Goal: Task Accomplishment & Management: Use online tool/utility

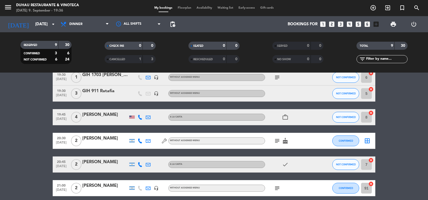
scroll to position [54, 0]
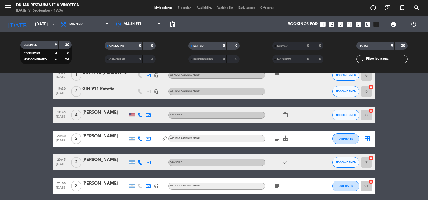
drag, startPoint x: 370, startPoint y: 111, endPoint x: 371, endPoint y: 104, distance: 6.6
click at [370, 110] on icon "cancel" at bounding box center [370, 110] width 5 height 5
click at [373, 87] on icon "cancel" at bounding box center [370, 86] width 5 height 5
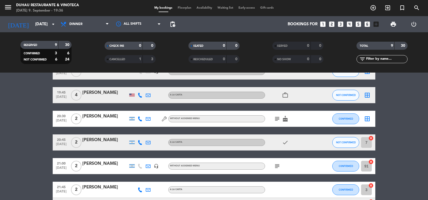
scroll to position [108, 0]
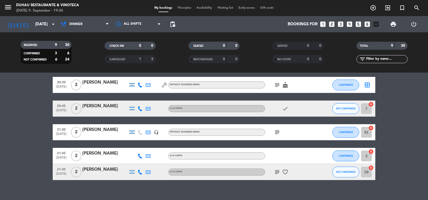
click at [369, 105] on icon "cancel" at bounding box center [370, 104] width 5 height 5
click at [370, 129] on icon "cancel" at bounding box center [370, 127] width 5 height 5
click at [370, 151] on icon "cancel" at bounding box center [370, 151] width 5 height 5
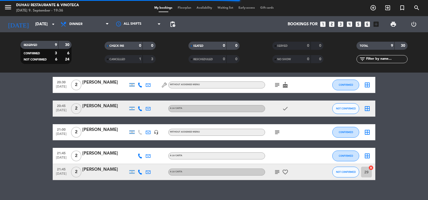
click at [371, 166] on icon "cancel" at bounding box center [370, 167] width 5 height 5
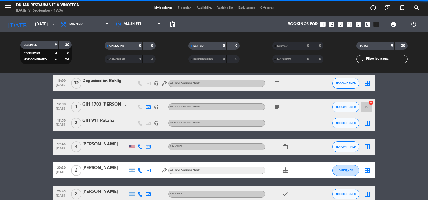
scroll to position [0, 0]
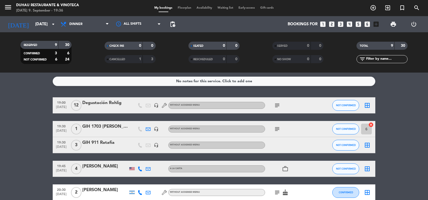
click at [372, 126] on icon "cancel" at bounding box center [370, 124] width 5 height 5
click at [116, 127] on div "GIH 1703 [PERSON_NAME]" at bounding box center [105, 126] width 46 height 7
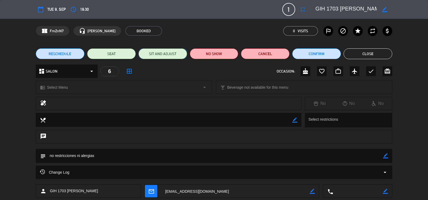
click at [160, 55] on button "SIT AND ADJUST" at bounding box center [162, 53] width 49 height 11
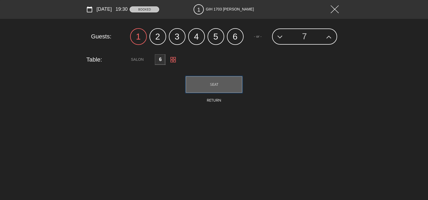
click at [207, 86] on button "SEAT" at bounding box center [214, 84] width 56 height 16
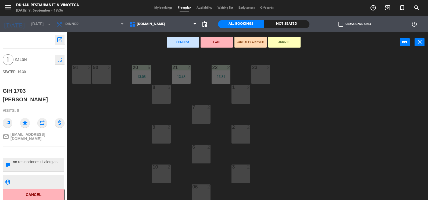
scroll to position [81, 0]
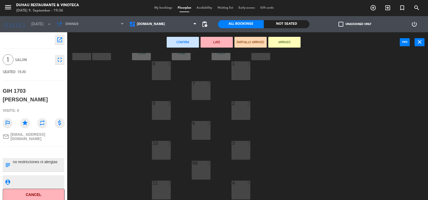
click at [163, 151] on div "10 2" at bounding box center [161, 150] width 19 height 19
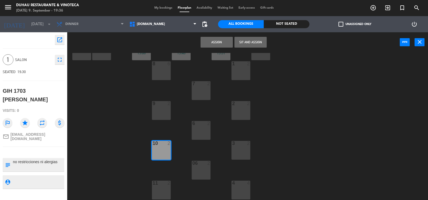
click at [257, 41] on button "Sit and Assign" at bounding box center [250, 42] width 32 height 11
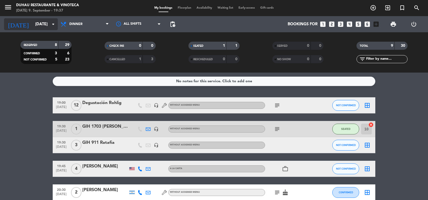
click at [40, 21] on input "[DATE]" at bounding box center [59, 24] width 52 height 10
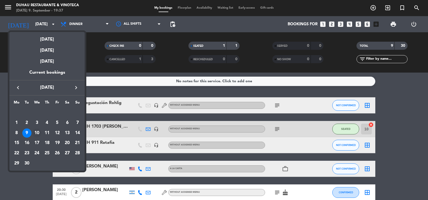
click at [38, 134] on div "10" at bounding box center [36, 133] width 9 height 9
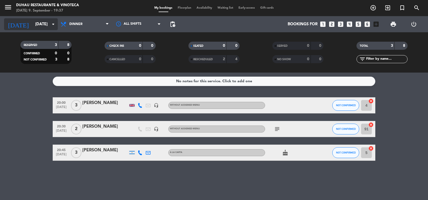
click at [52, 27] on icon "arrow_drop_down" at bounding box center [53, 24] width 6 height 6
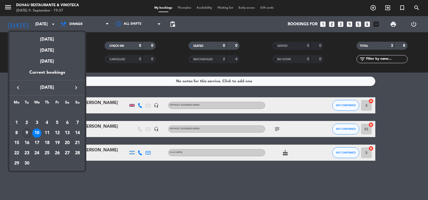
click at [25, 134] on div "9" at bounding box center [26, 133] width 9 height 9
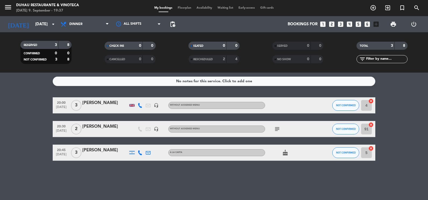
type input "[DATE]"
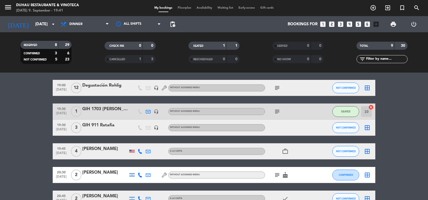
scroll to position [27, 0]
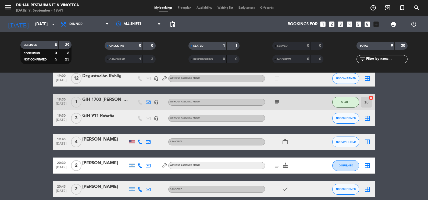
click at [96, 118] on div "GIH 911 Ratafia" at bounding box center [105, 115] width 46 height 7
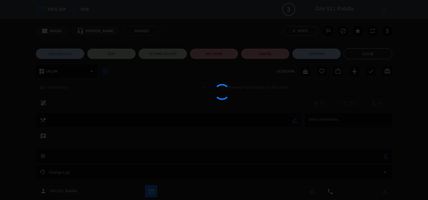
click at [163, 56] on edit-booking-info-modal "calendar_today Tue 9, Sep access_time 19:30 3 GIH 911 Ratafia fullscreen border…" at bounding box center [214, 100] width 428 height 200
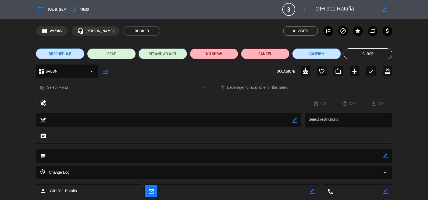
click at [163, 56] on button "SIT AND ADJUST" at bounding box center [162, 53] width 49 height 11
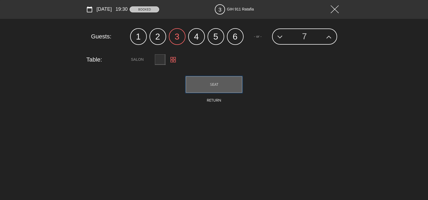
click at [214, 83] on span "SEAT" at bounding box center [214, 84] width 8 height 4
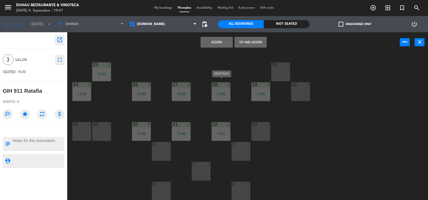
scroll to position [27, 0]
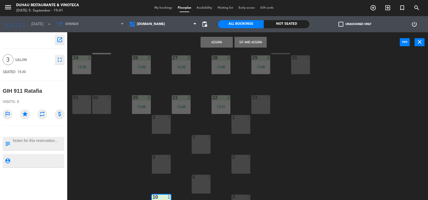
click at [248, 126] on div "1 2" at bounding box center [241, 124] width 19 height 19
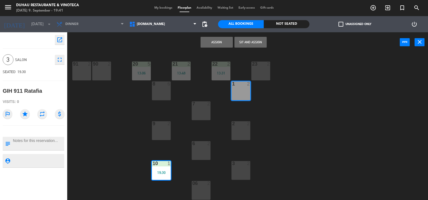
scroll to position [99, 0]
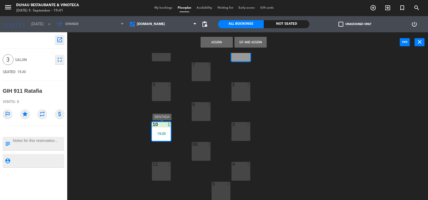
click at [164, 137] on div "10 1 19:30" at bounding box center [161, 131] width 19 height 19
click at [251, 42] on button "Sit and Assign" at bounding box center [250, 42] width 32 height 11
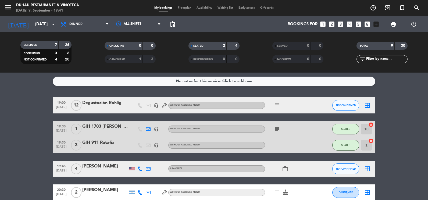
scroll to position [27, 0]
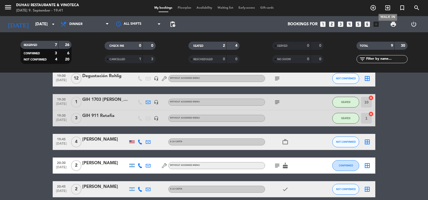
click at [387, 6] on icon "exit_to_app" at bounding box center [388, 8] width 6 height 6
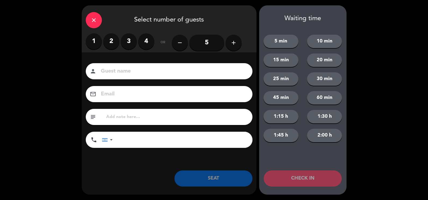
click at [110, 45] on label "2" at bounding box center [111, 41] width 16 height 16
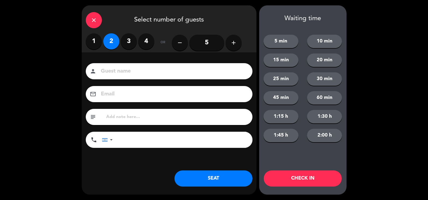
click at [112, 71] on input at bounding box center [172, 71] width 145 height 9
type input "gih"
click at [229, 183] on button "SEAT" at bounding box center [214, 178] width 78 height 16
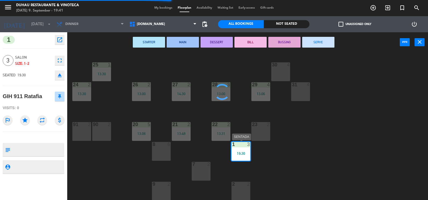
click at [236, 146] on div "1" at bounding box center [231, 144] width 9 height 5
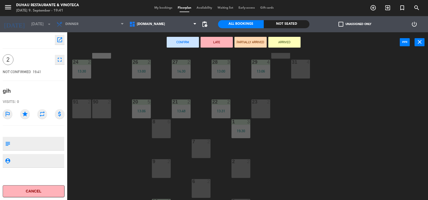
scroll to position [54, 0]
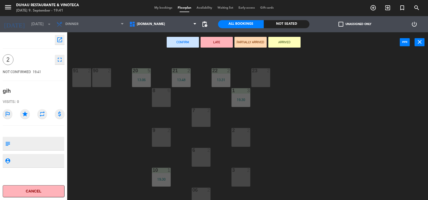
click at [164, 134] on div "9 2" at bounding box center [161, 137] width 19 height 19
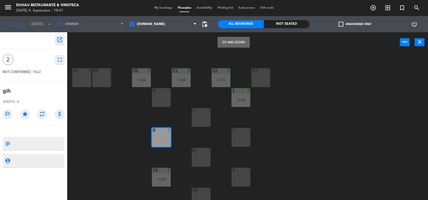
click at [238, 42] on button "Sit and Assign" at bounding box center [234, 42] width 32 height 11
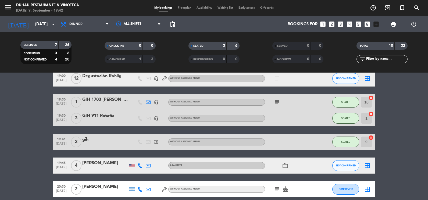
scroll to position [54, 0]
